Goal: Transaction & Acquisition: Book appointment/travel/reservation

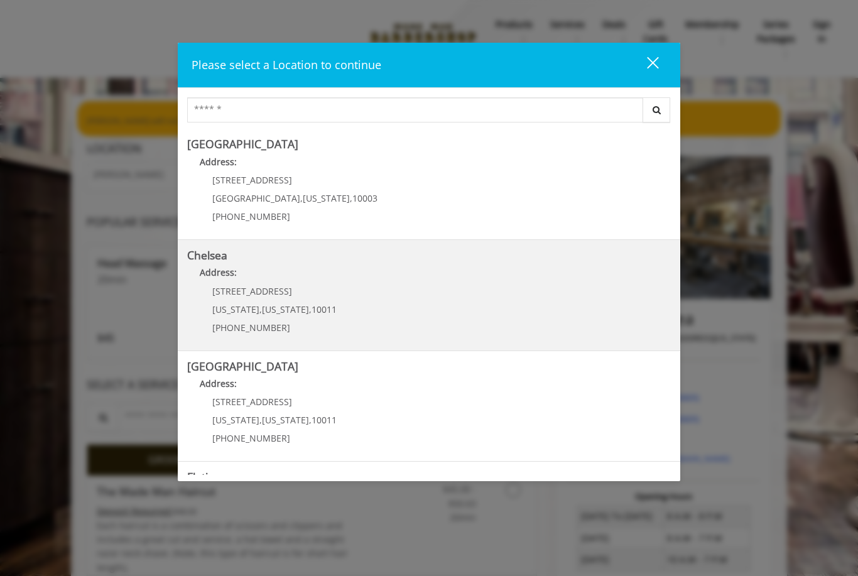
click at [408, 303] on link "Chelsea Address: 169/170 W 23rd St New York , New York , 10011 (917) 639-3902" at bounding box center [429, 295] width 484 height 92
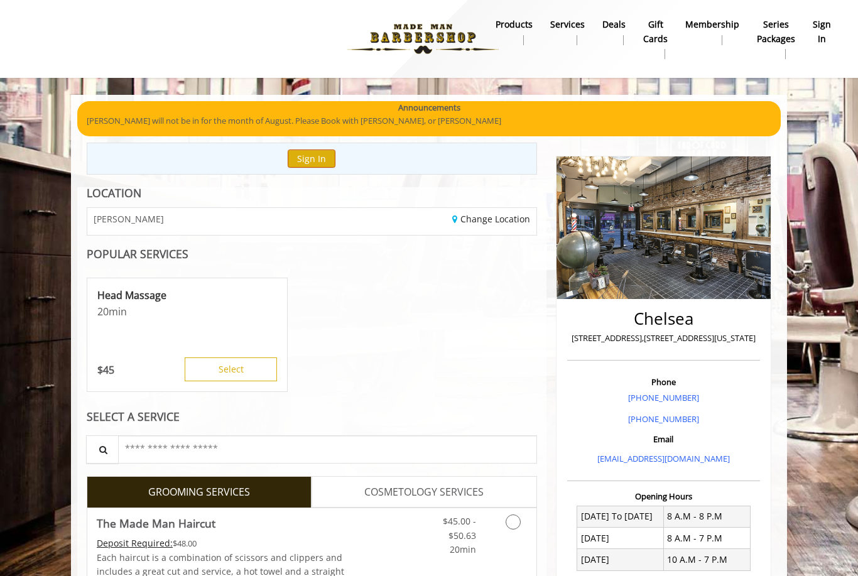
click at [324, 160] on button "Sign In" at bounding box center [312, 158] width 48 height 18
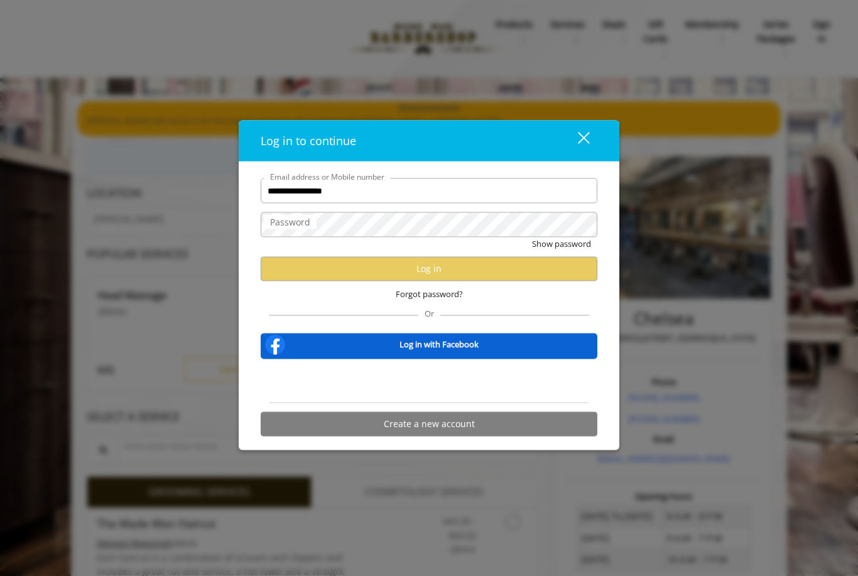
type input "**********"
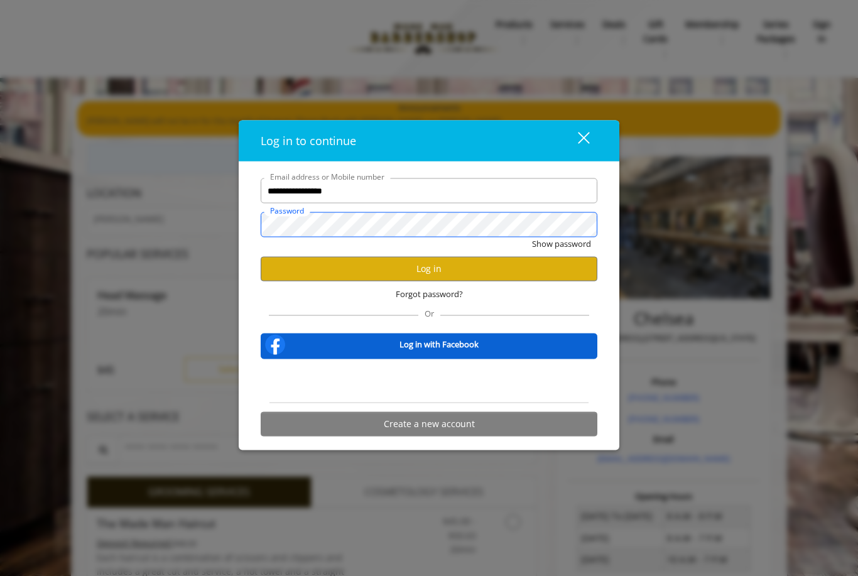
click at [561, 244] on button "Show password" at bounding box center [561, 243] width 59 height 13
click at [442, 278] on button "Log in" at bounding box center [429, 268] width 337 height 24
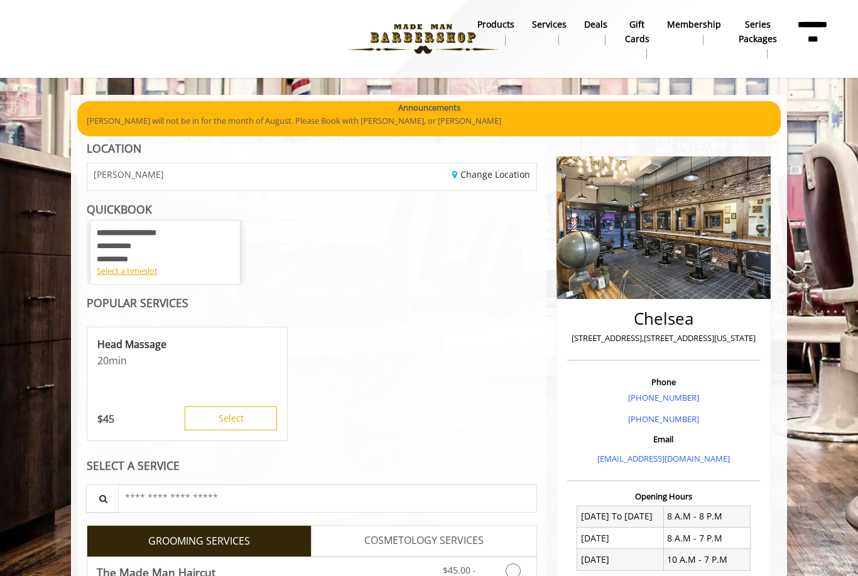
click at [141, 254] on div "**********" at bounding box center [165, 246] width 137 height 38
click at [144, 275] on div "Select a timeslot" at bounding box center [165, 270] width 137 height 13
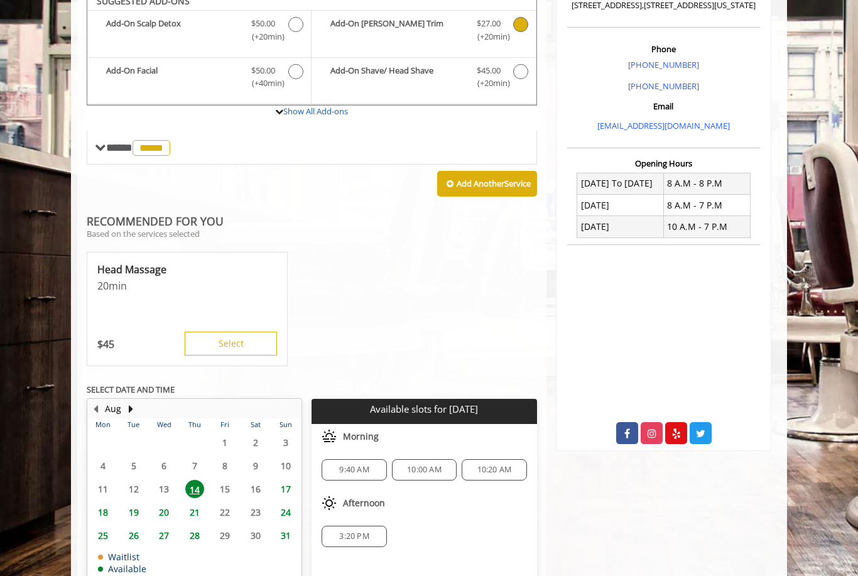
scroll to position [320, 0]
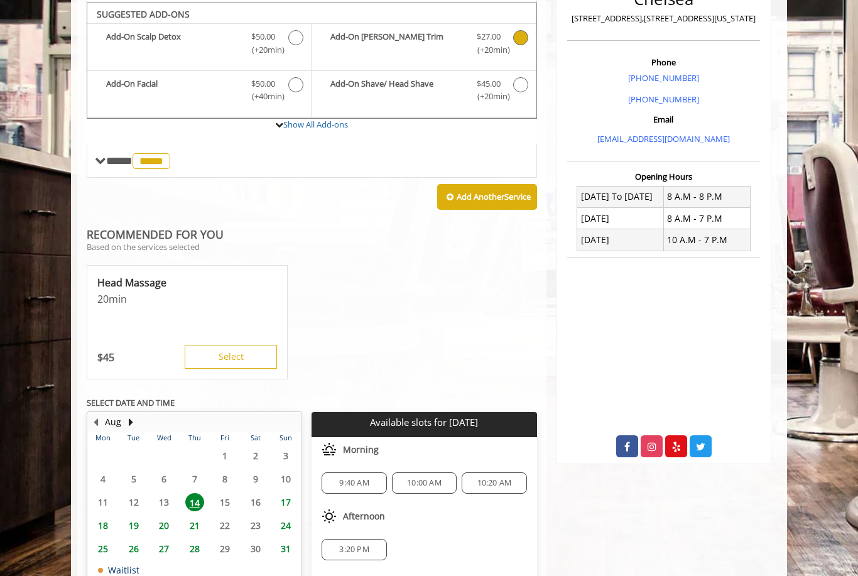
click at [198, 517] on span "21" at bounding box center [194, 525] width 19 height 18
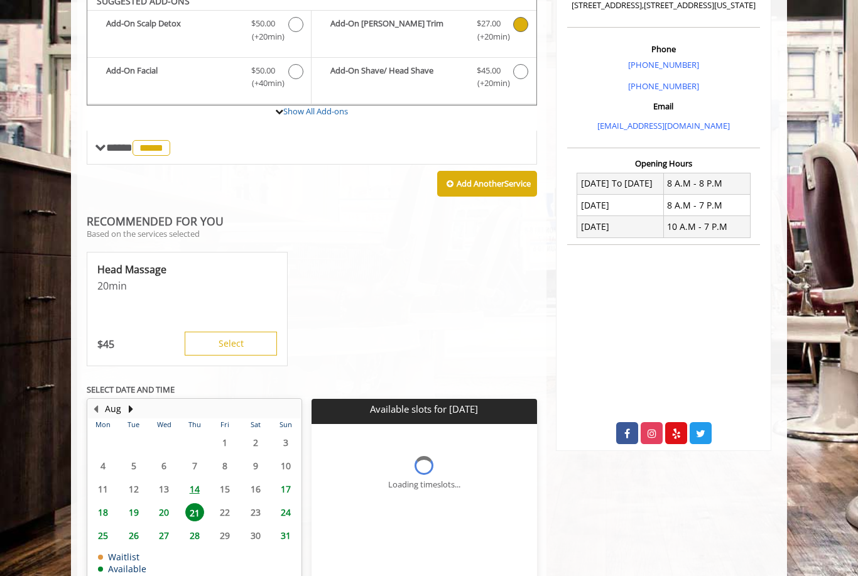
scroll to position [361, 0]
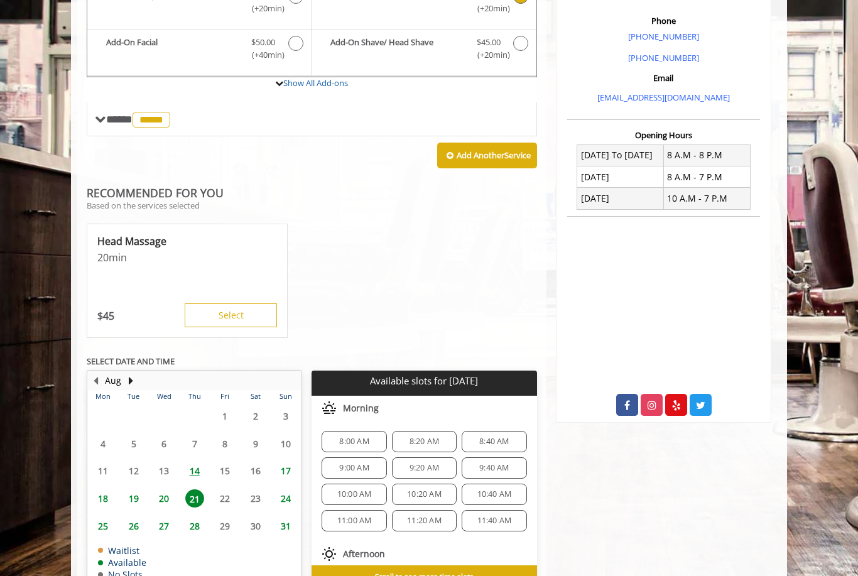
click at [355, 489] on span "10:00 AM" at bounding box center [354, 494] width 35 height 10
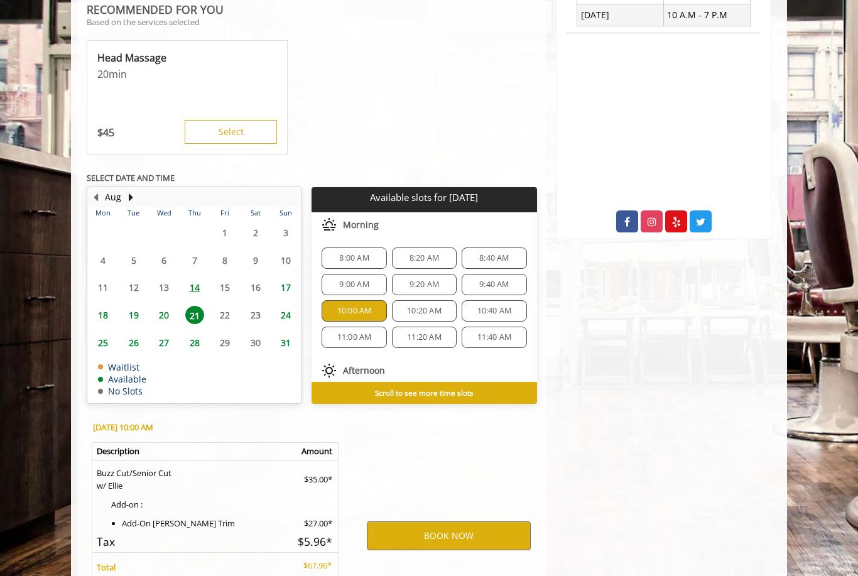
scroll to position [622, 0]
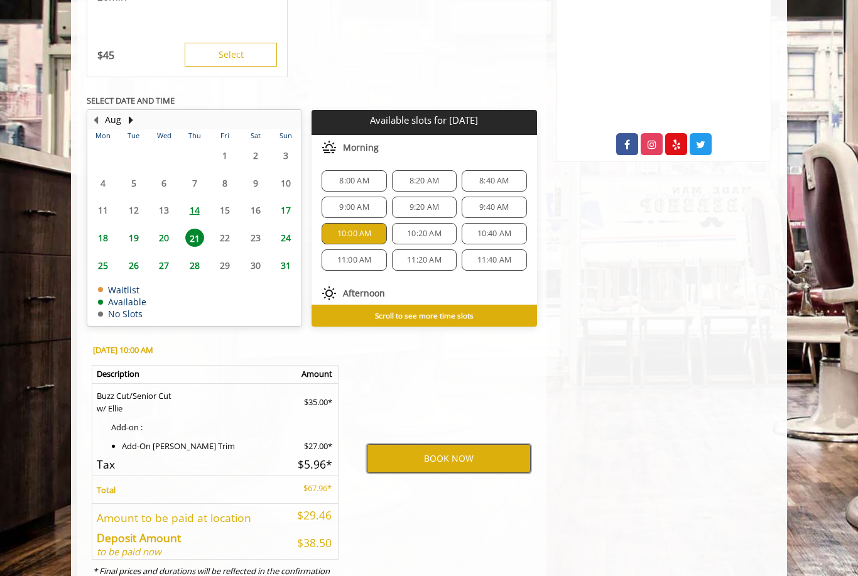
click at [455, 452] on button "BOOK NOW" at bounding box center [449, 458] width 164 height 29
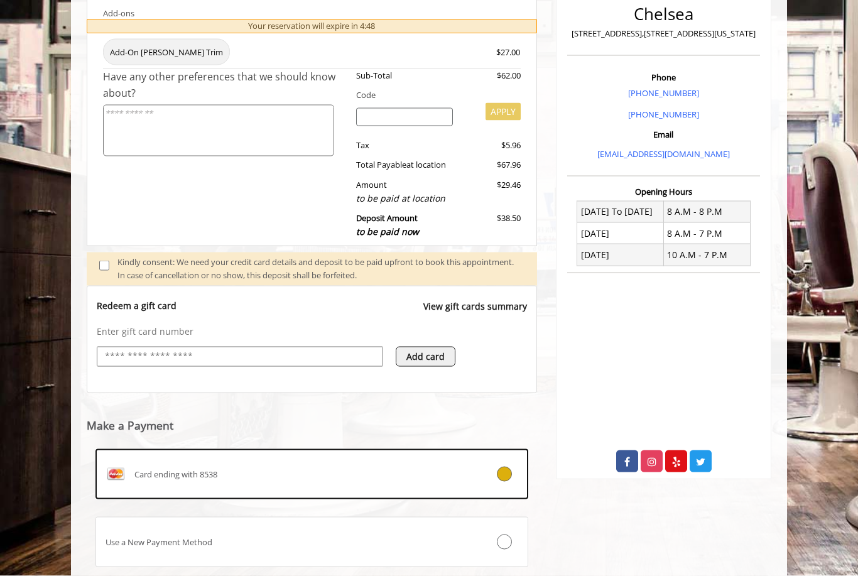
scroll to position [339, 0]
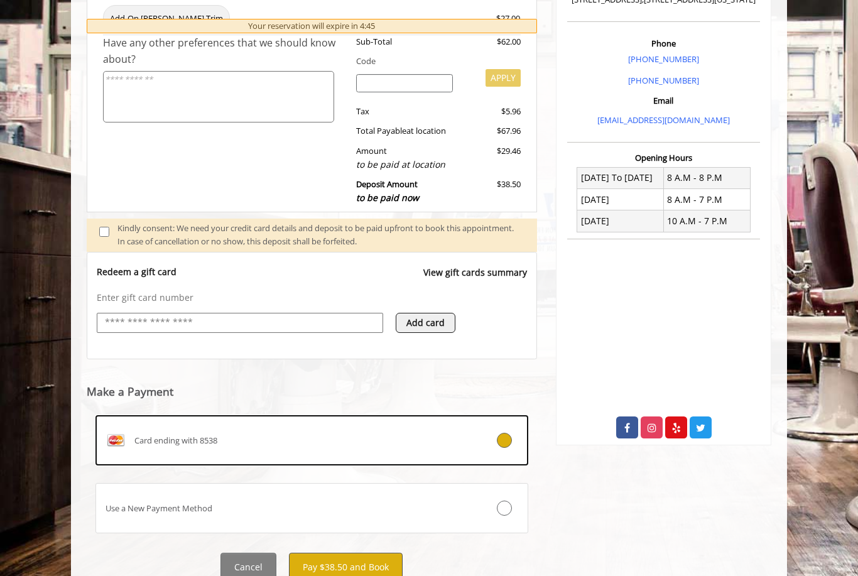
click at [373, 561] on button "Pay $38.50 and Book" at bounding box center [346, 567] width 114 height 28
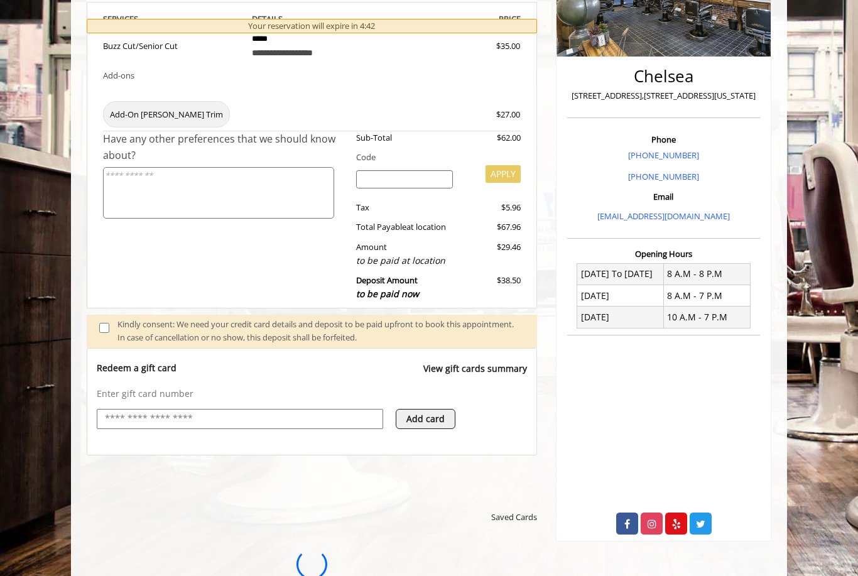
scroll to position [0, 0]
